Goal: Task Accomplishment & Management: Complete application form

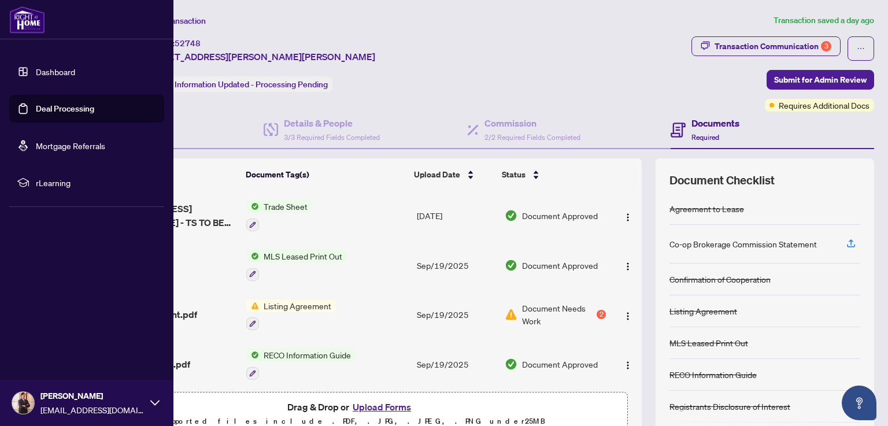
click at [77, 108] on link "Deal Processing" at bounding box center [65, 109] width 58 height 10
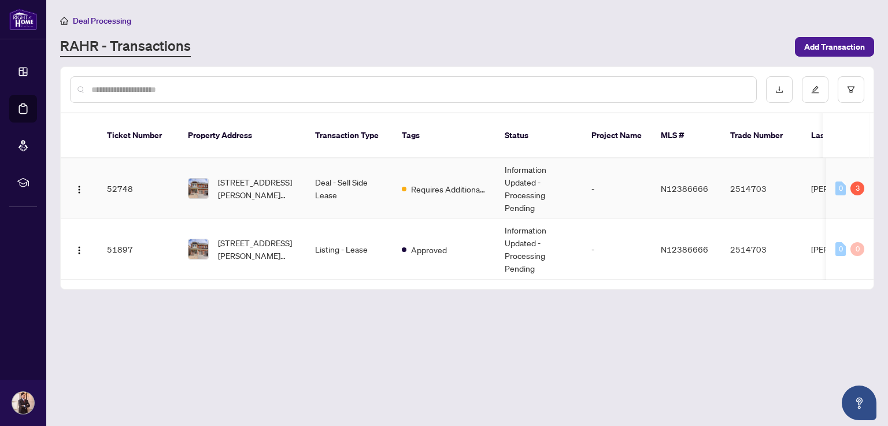
click at [124, 173] on td "52748" at bounding box center [138, 188] width 81 height 61
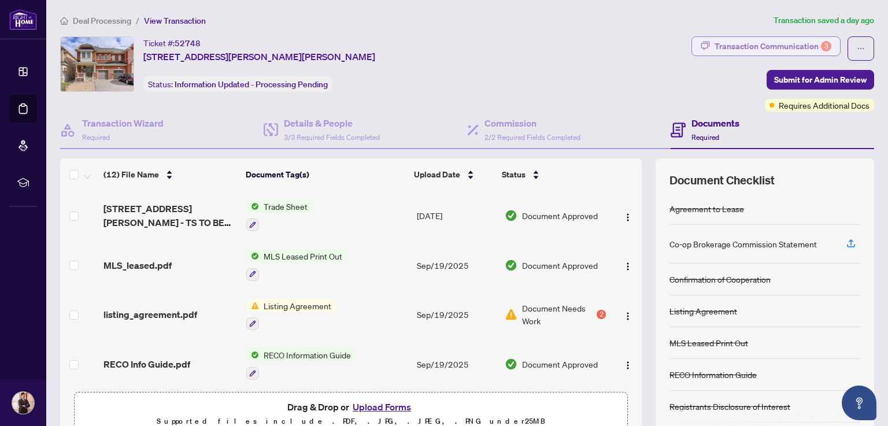
click at [763, 45] on div "Transaction Communication 3" at bounding box center [773, 46] width 117 height 19
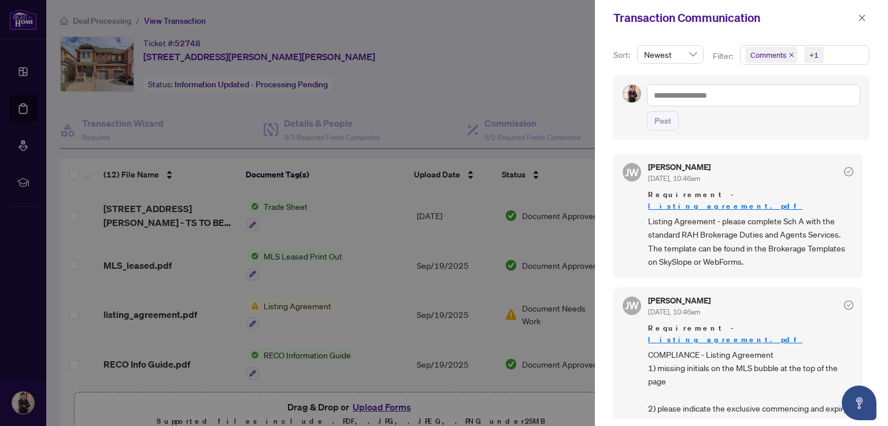
click at [483, 76] on div at bounding box center [444, 213] width 888 height 426
click at [867, 19] on button "button" at bounding box center [862, 18] width 15 height 14
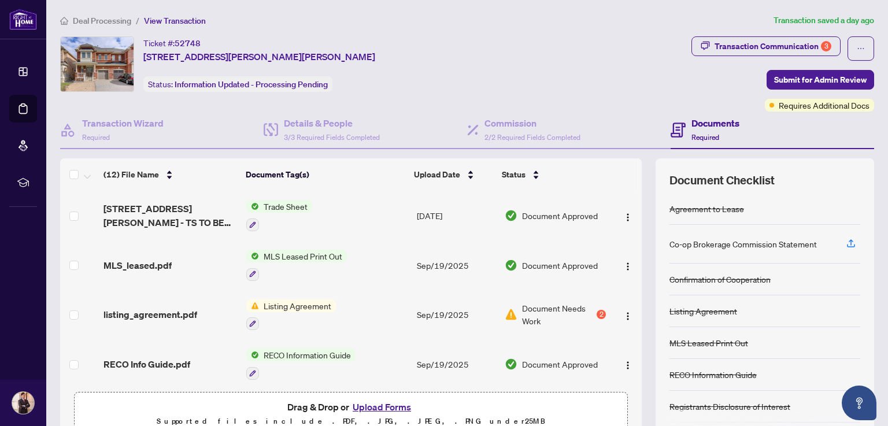
scroll to position [19, 0]
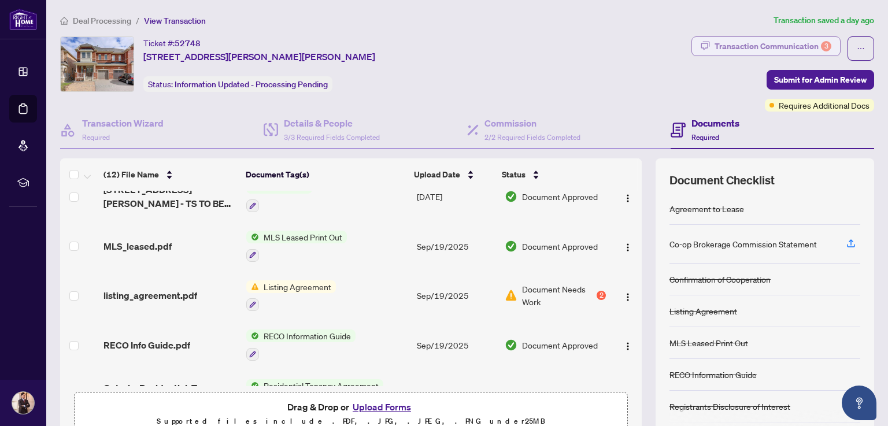
click at [727, 42] on div "Transaction Communication 3" at bounding box center [773, 46] width 117 height 19
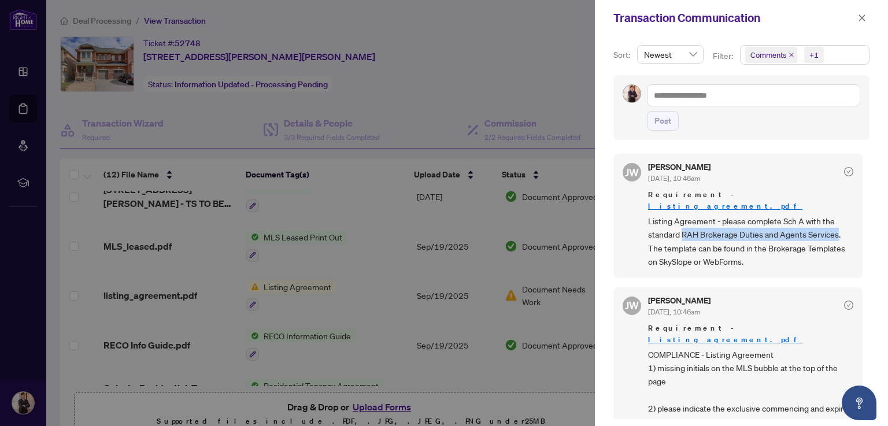
drag, startPoint x: 683, startPoint y: 223, endPoint x: 838, endPoint y: 218, distance: 155.0
click at [838, 218] on span "Listing Agreement - please complete Sch A with the standard RAH Brokerage Dutie…" at bounding box center [750, 242] width 205 height 54
copy span "RAH Brokerage Duties and Agents Services"
click at [550, 86] on div at bounding box center [444, 213] width 888 height 426
click at [860, 19] on icon "close" at bounding box center [862, 18] width 8 height 8
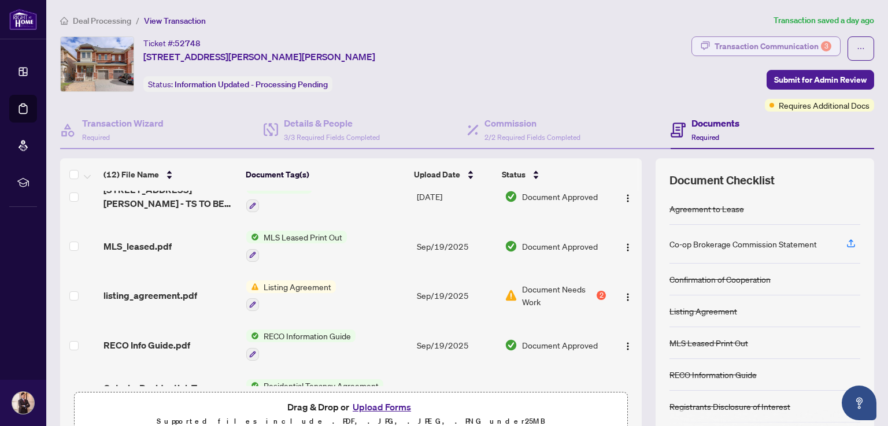
click at [731, 46] on div "Transaction Communication 3" at bounding box center [773, 46] width 117 height 19
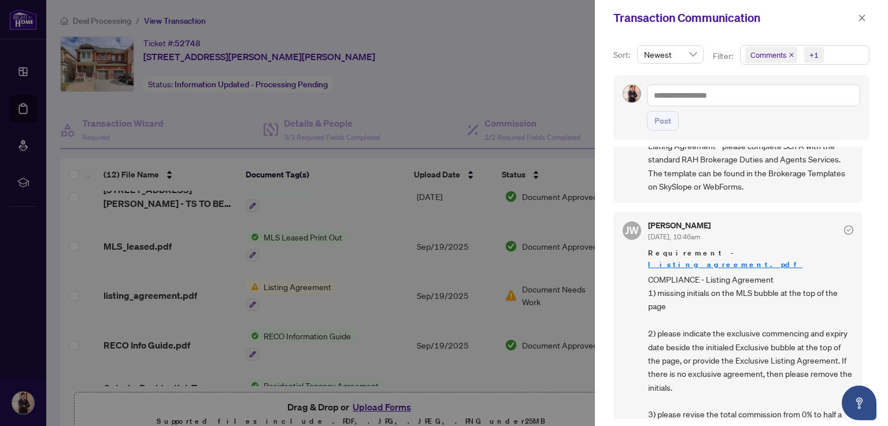
scroll to position [77, 0]
click at [446, 74] on div at bounding box center [444, 213] width 888 height 426
click at [864, 20] on icon "close" at bounding box center [862, 17] width 6 height 6
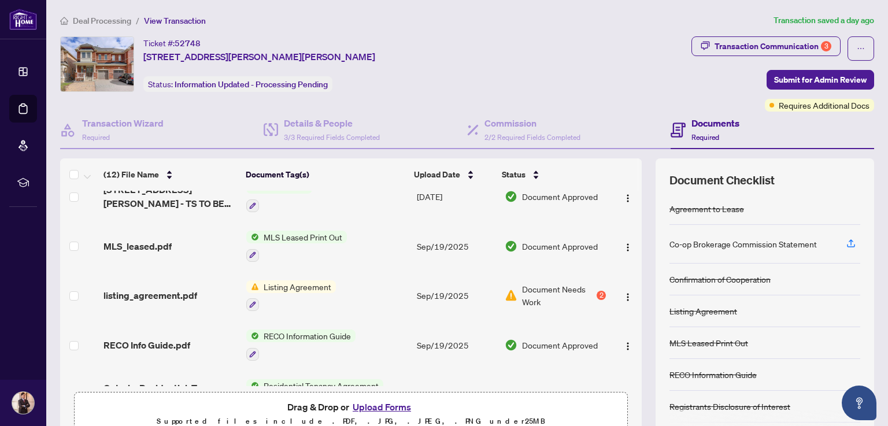
click at [195, 295] on div "listing_agreement.pdf" at bounding box center [171, 296] width 134 height 14
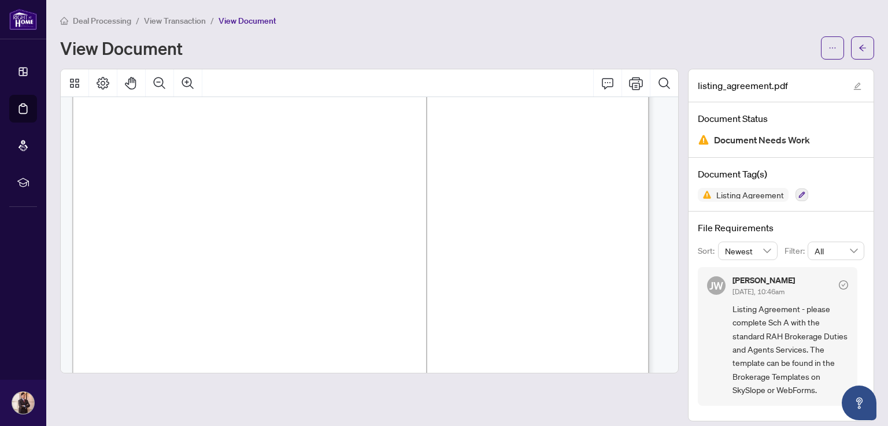
scroll to position [2789, 0]
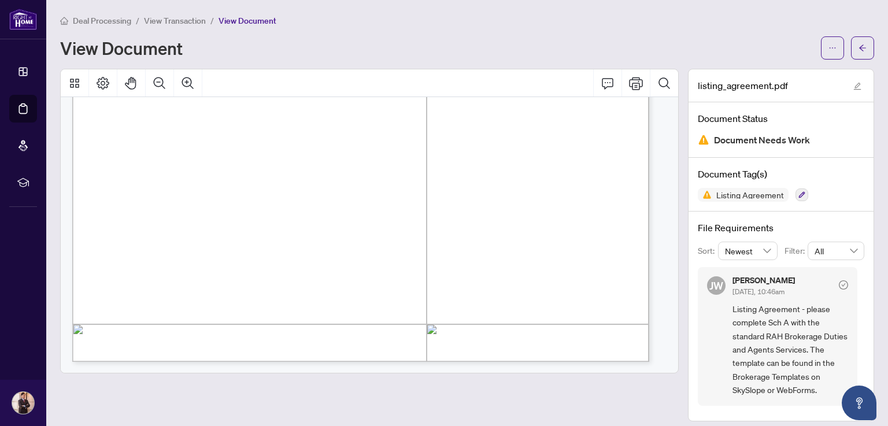
click at [250, 25] on li "View Document" at bounding box center [248, 20] width 58 height 13
click at [184, 23] on span "View Transaction" at bounding box center [175, 21] width 62 height 10
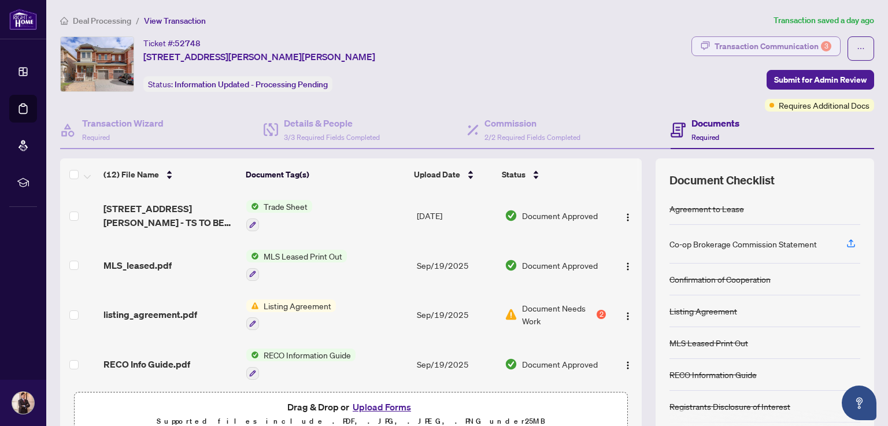
click at [812, 41] on div "Transaction Communication 3" at bounding box center [773, 46] width 117 height 19
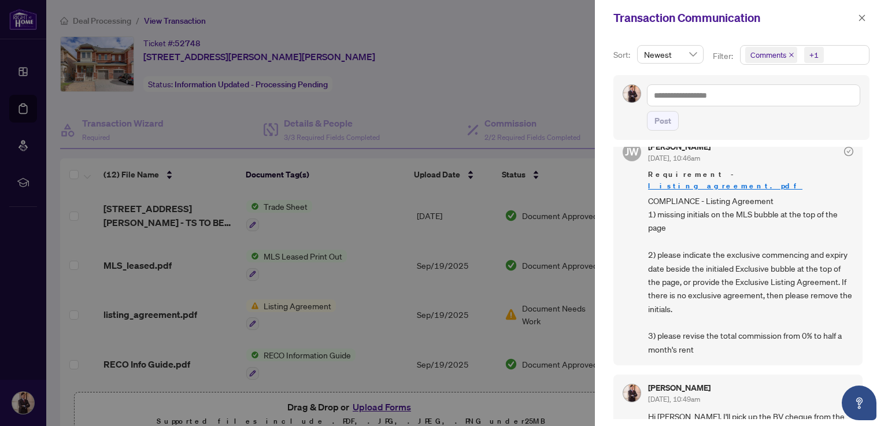
scroll to position [154, 0]
click at [861, 20] on icon "close" at bounding box center [862, 18] width 8 height 8
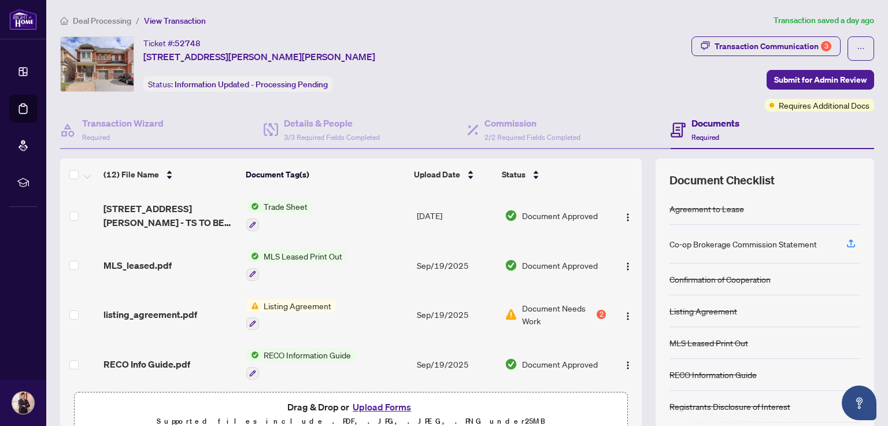
click at [163, 309] on span "listing_agreement.pdf" at bounding box center [151, 315] width 94 height 14
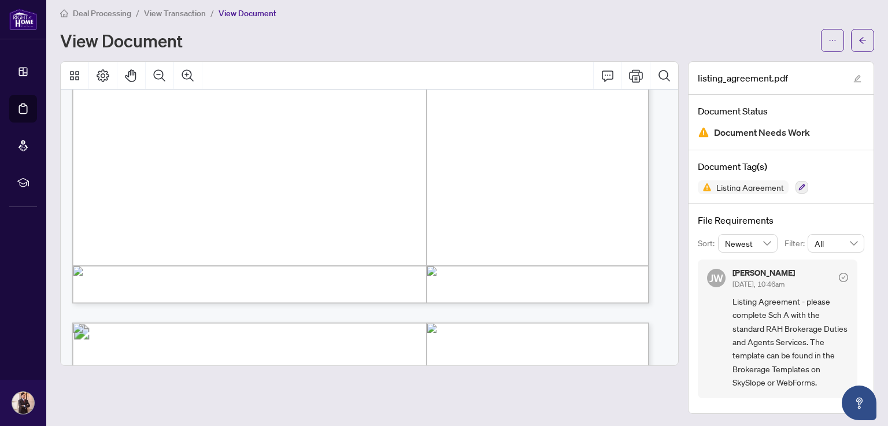
scroll to position [2082, 0]
click at [179, 13] on span "View Transaction" at bounding box center [175, 13] width 62 height 10
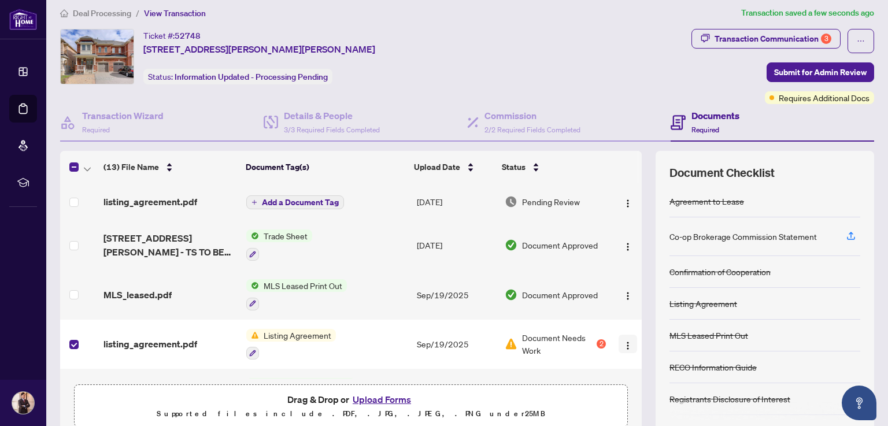
click at [623, 341] on img "button" at bounding box center [627, 345] width 9 height 9
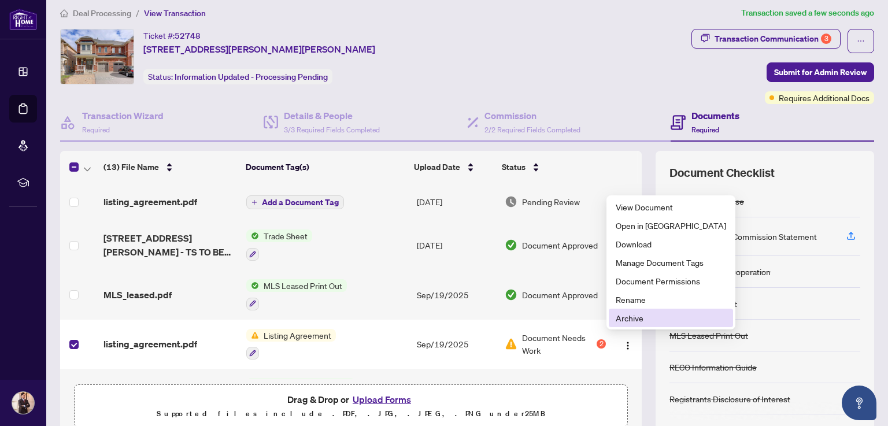
click at [648, 319] on span "Archive" at bounding box center [671, 318] width 110 height 13
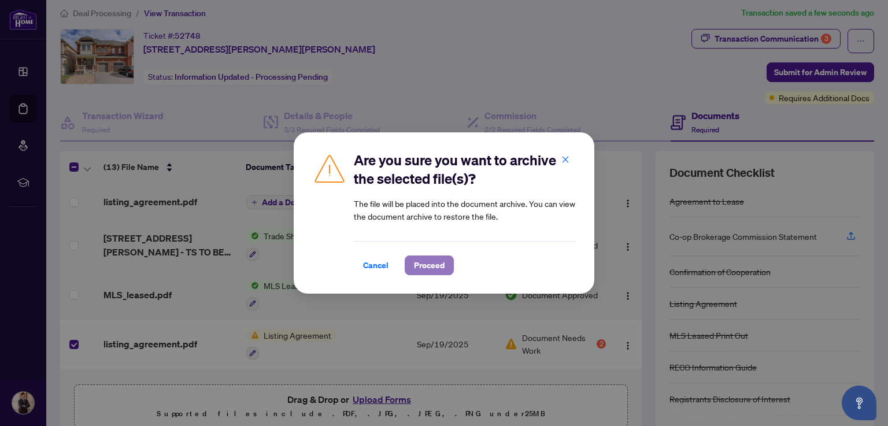
click at [436, 267] on span "Proceed" at bounding box center [429, 265] width 31 height 19
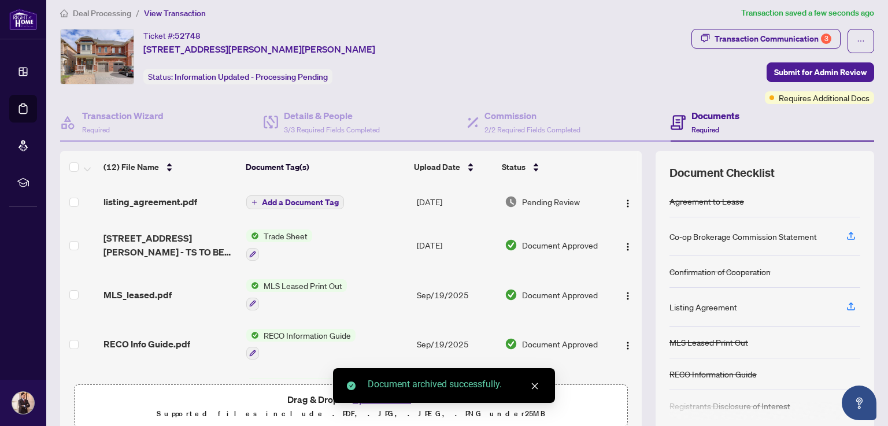
click at [312, 201] on span "Add a Document Tag" at bounding box center [300, 202] width 77 height 8
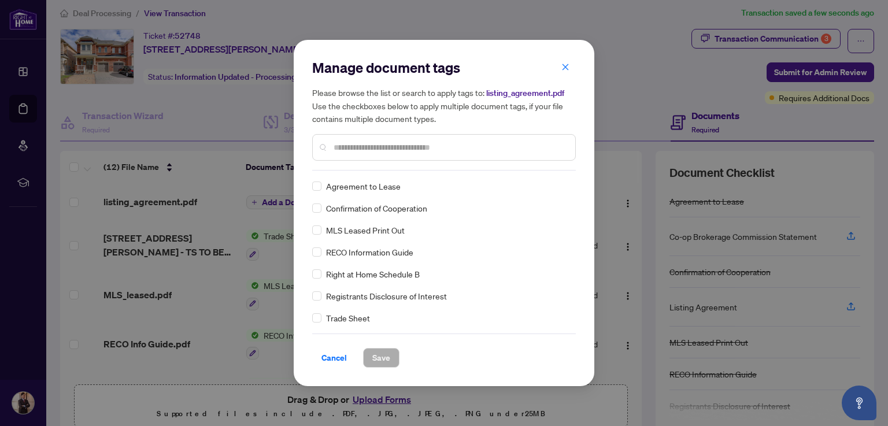
click at [389, 143] on input "text" at bounding box center [450, 147] width 232 height 13
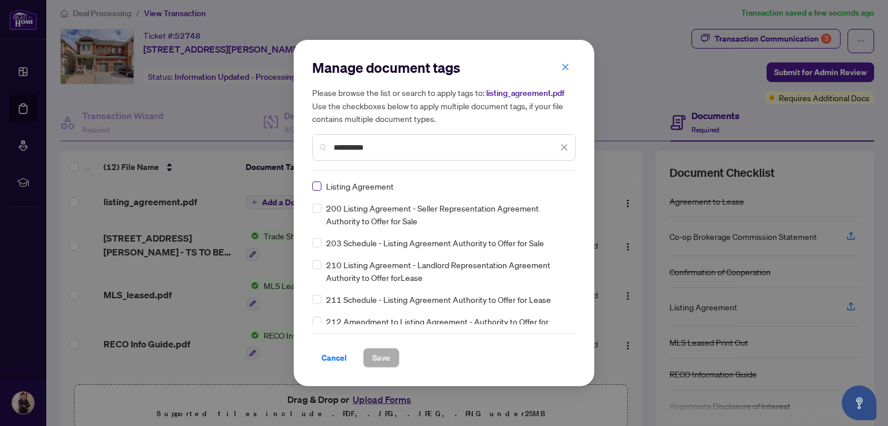
type input "**********"
click at [381, 360] on span "Save" at bounding box center [381, 358] width 18 height 19
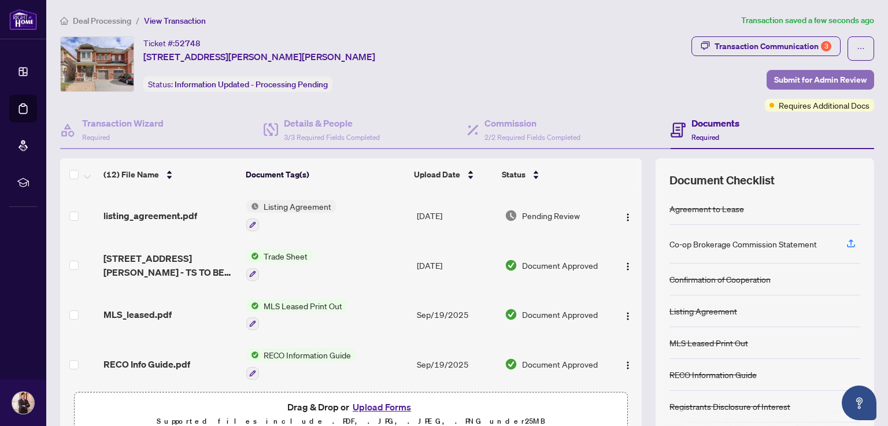
click at [813, 82] on span "Submit for Admin Review" at bounding box center [820, 80] width 93 height 19
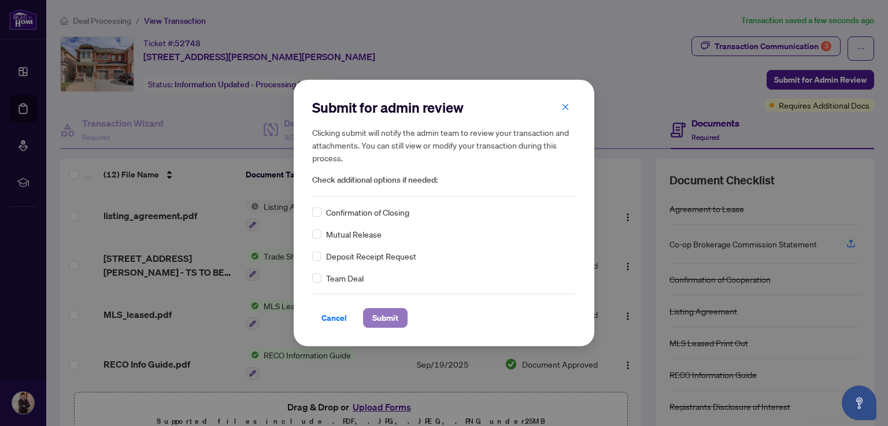
click at [392, 320] on span "Submit" at bounding box center [385, 318] width 26 height 19
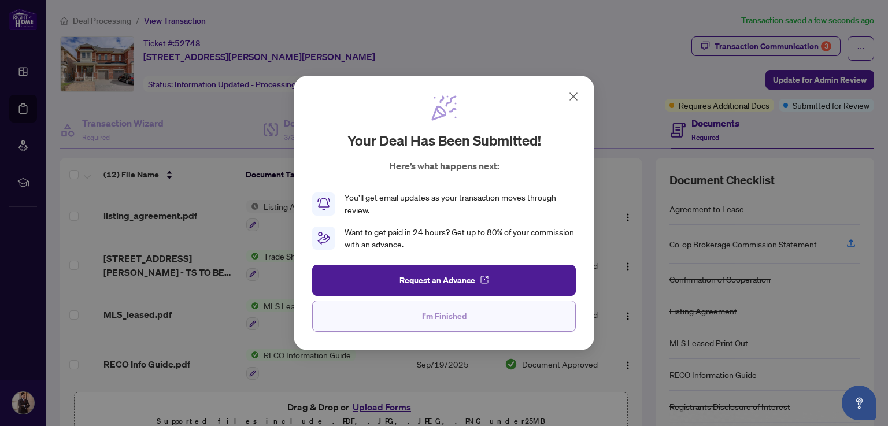
click at [453, 314] on span "I'm Finished" at bounding box center [444, 316] width 45 height 19
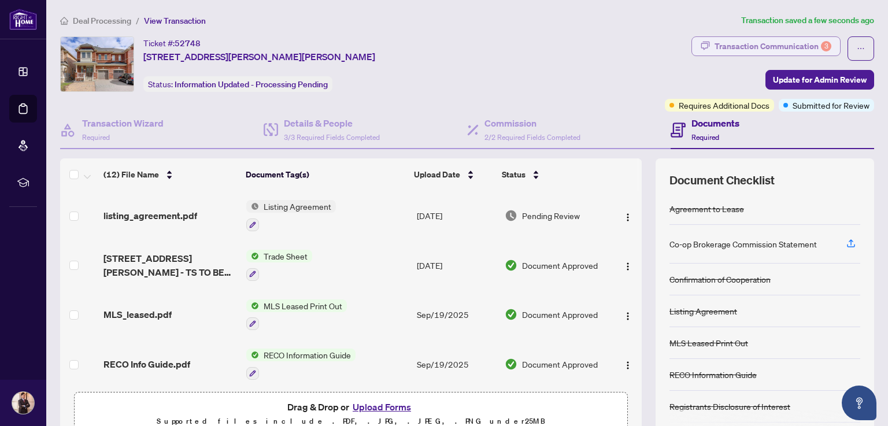
click at [797, 49] on div "Transaction Communication 3" at bounding box center [773, 46] width 117 height 19
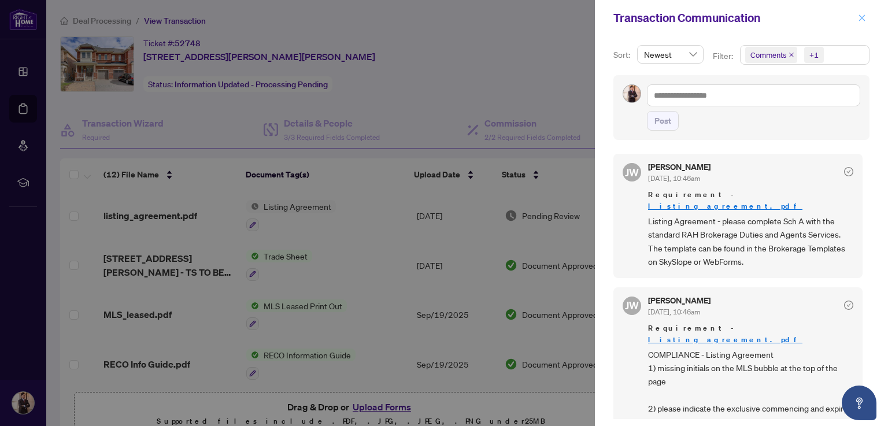
click at [859, 20] on icon "close" at bounding box center [862, 18] width 8 height 8
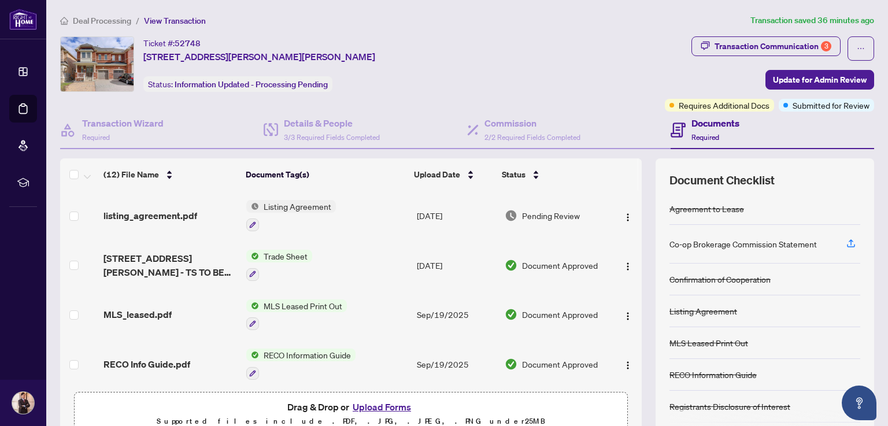
click at [102, 23] on span "Deal Processing" at bounding box center [102, 21] width 58 height 10
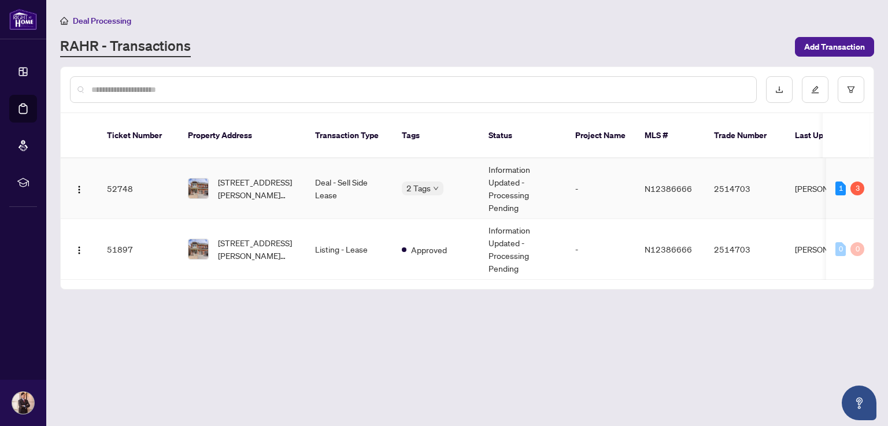
click at [114, 178] on td "52748" at bounding box center [138, 188] width 81 height 61
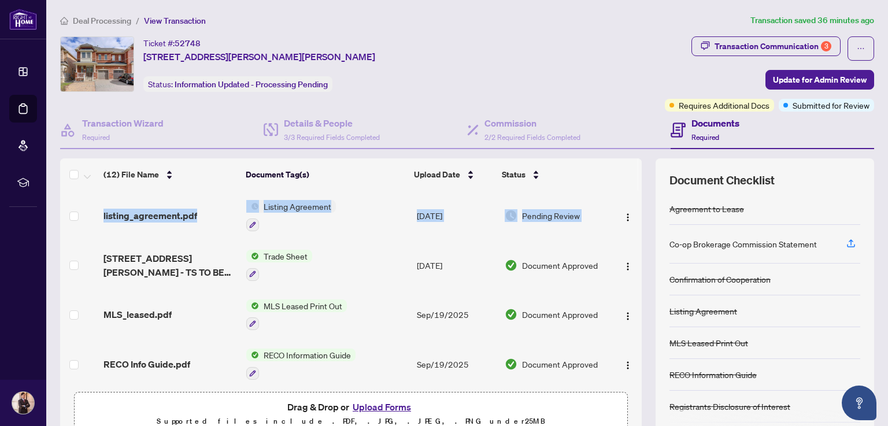
drag, startPoint x: 629, startPoint y: 212, endPoint x: 630, endPoint y: 247, distance: 34.7
click at [630, 247] on div "listing_agreement.pdf Listing Agreement [DATE] Pending Review [STREET_ADDRESS][…" at bounding box center [351, 288] width 582 height 195
click at [601, 48] on div "Ticket #: 52748 [STREET_ADDRESS][PERSON_NAME][PERSON_NAME] Status: Information …" at bounding box center [360, 64] width 600 height 56
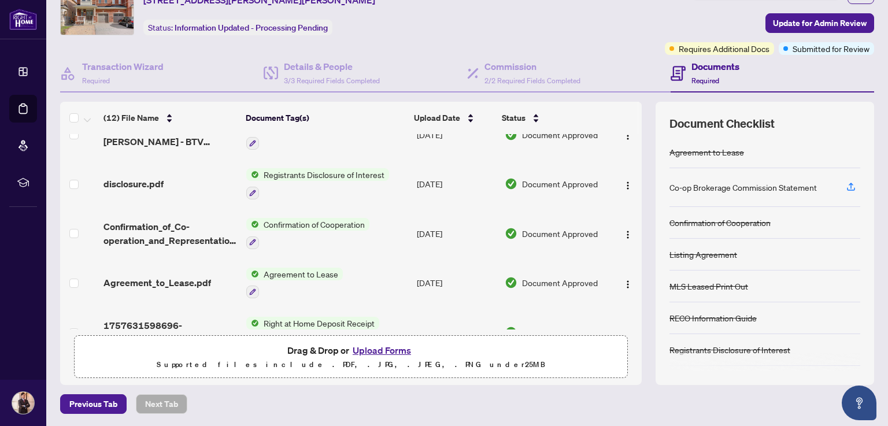
scroll to position [396, 0]
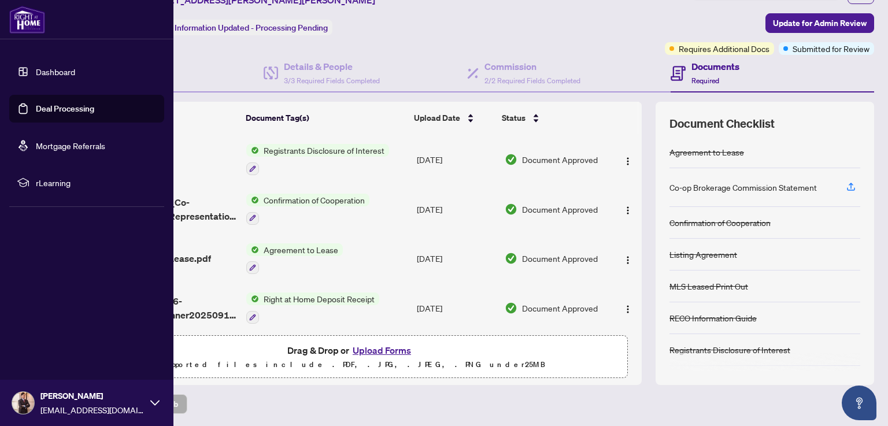
click at [56, 72] on link "Dashboard" at bounding box center [55, 71] width 39 height 10
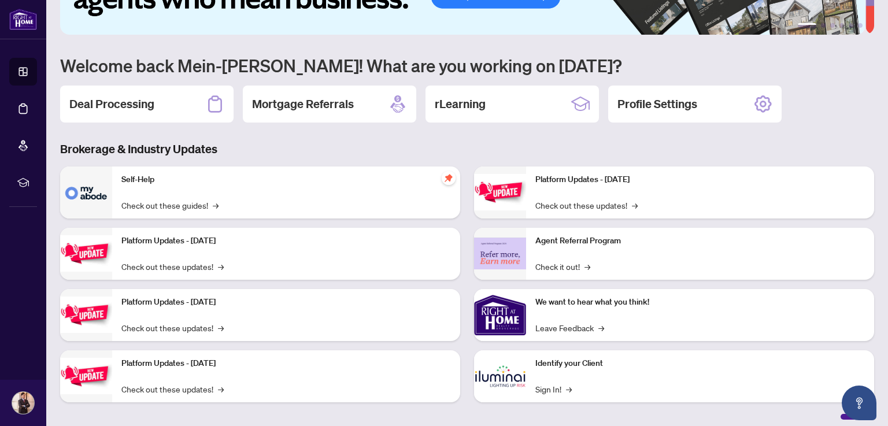
scroll to position [73, 0]
